Goal: Transaction & Acquisition: Purchase product/service

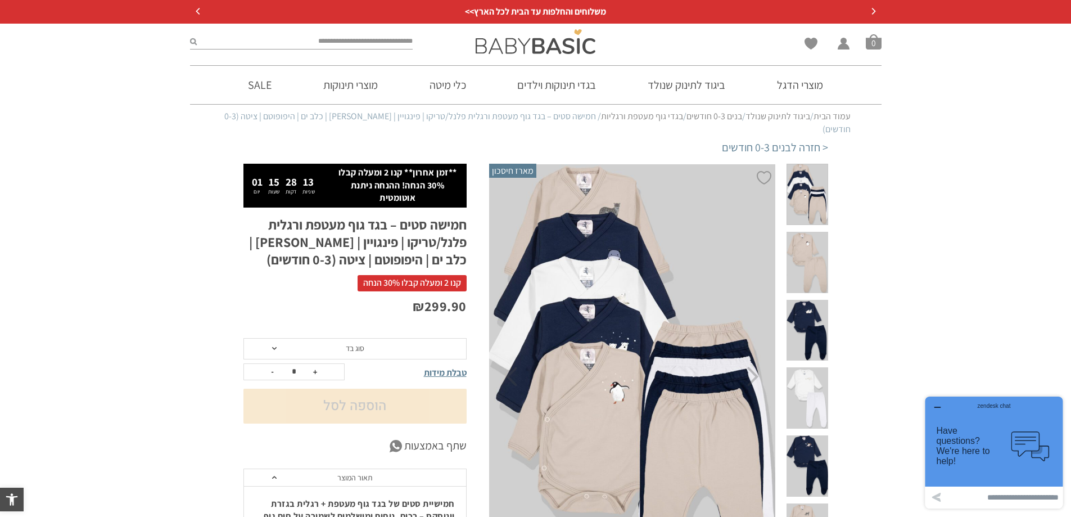
click at [432, 344] on span "סוג בד" at bounding box center [354, 348] width 223 height 21
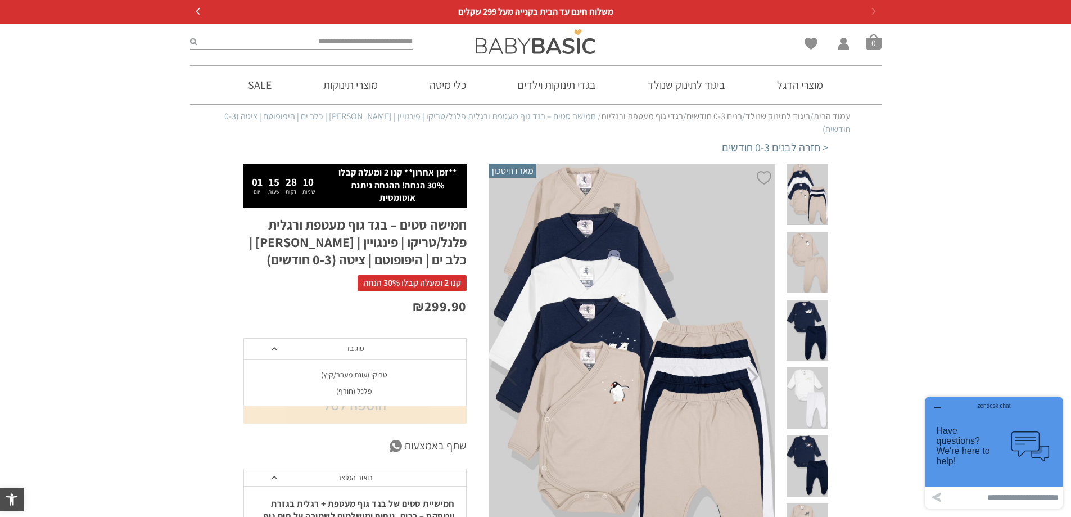
click at [432, 344] on span "סוג בד" at bounding box center [354, 348] width 223 height 21
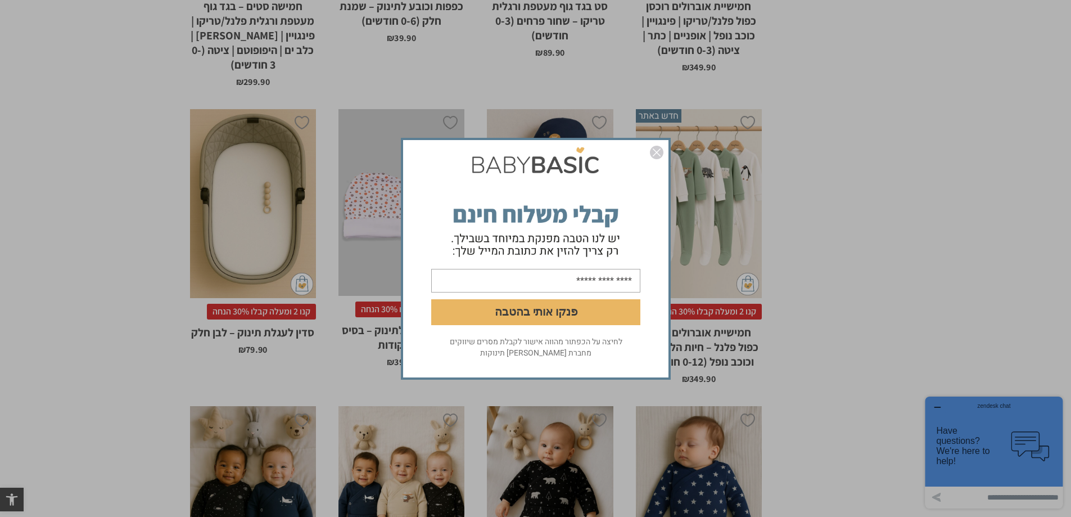
click at [657, 149] on img "סגור" at bounding box center [656, 152] width 13 height 13
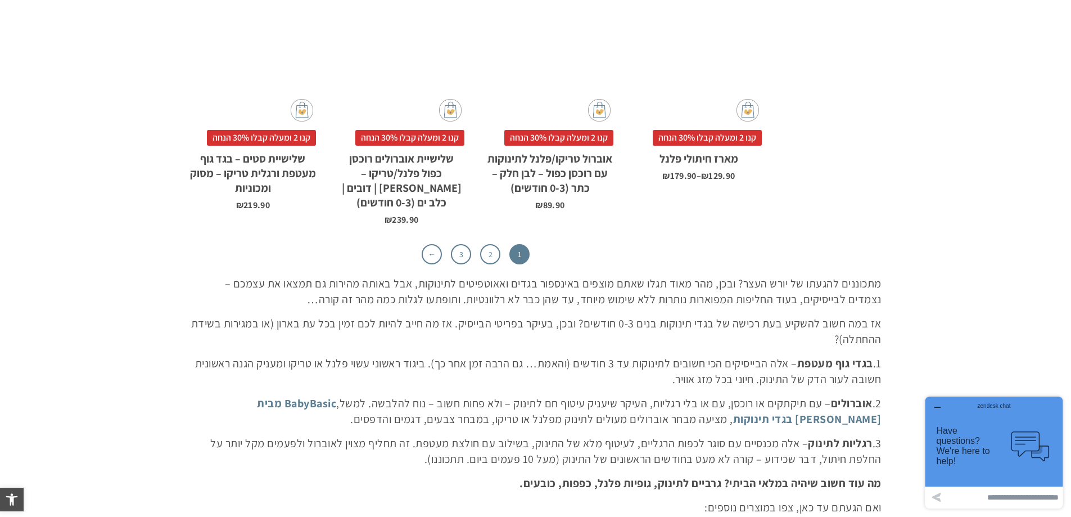
scroll to position [3621, 0]
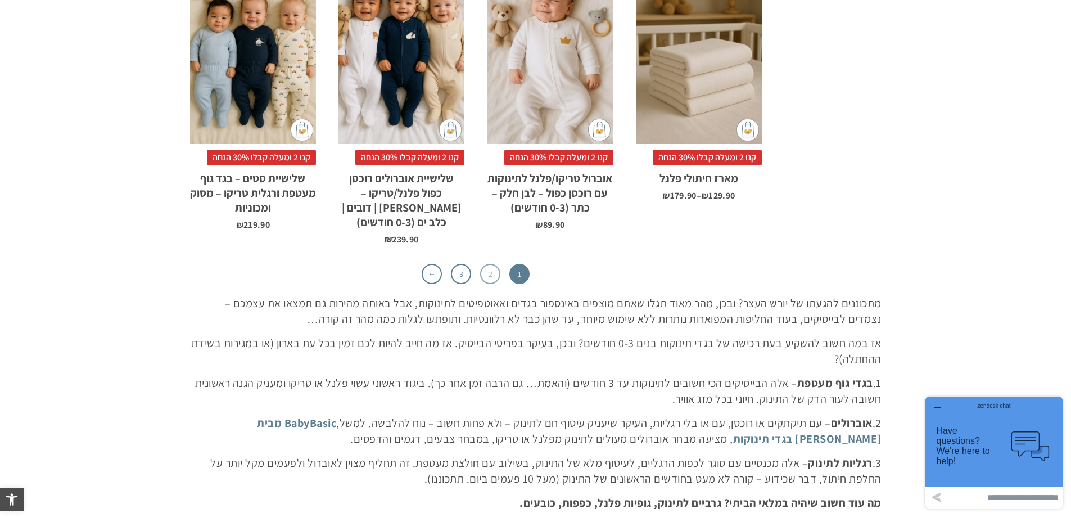
click at [488, 264] on link "2" at bounding box center [490, 274] width 20 height 20
